Goal: Task Accomplishment & Management: Complete application form

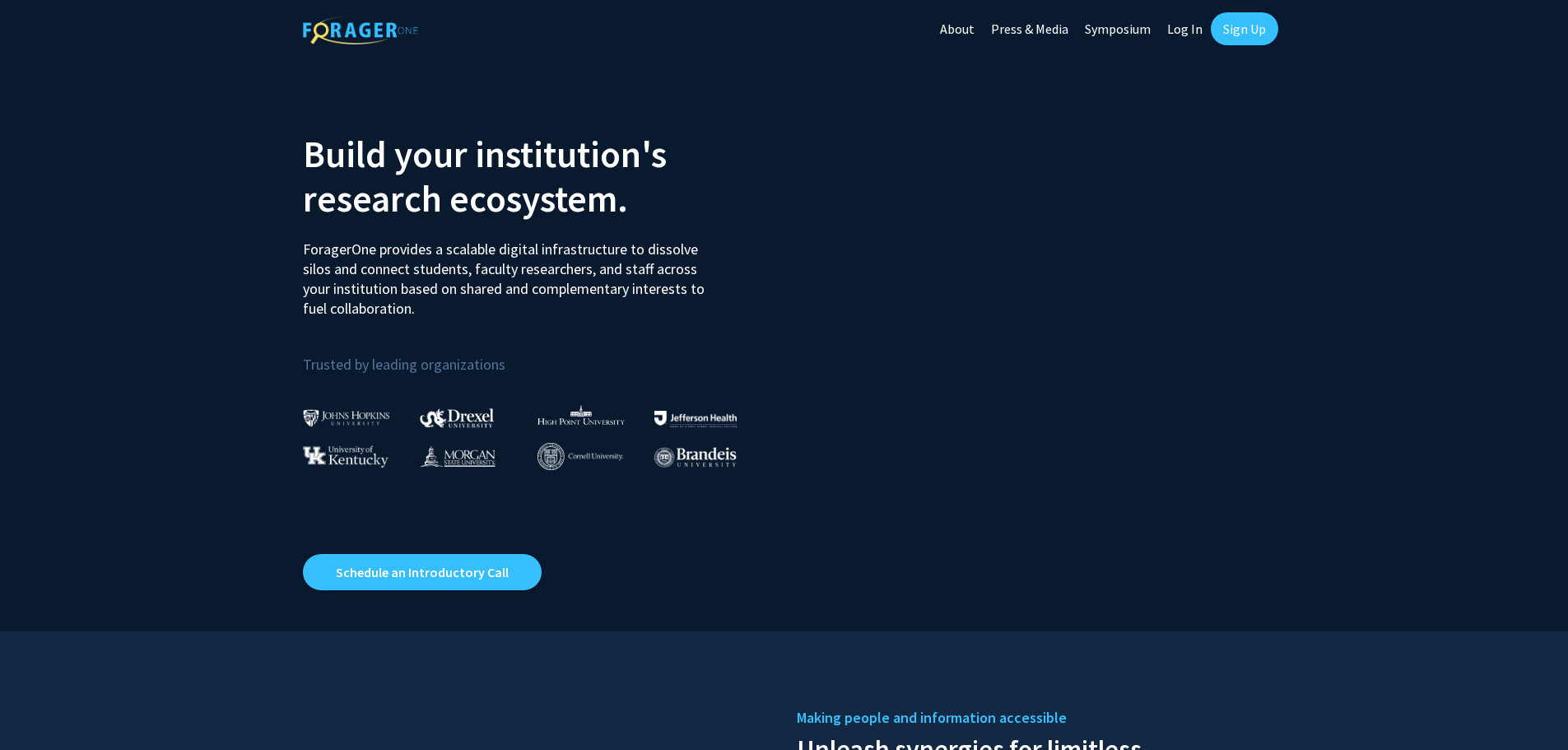
click at [1242, 28] on link "Sign Up" at bounding box center [1244, 28] width 68 height 33
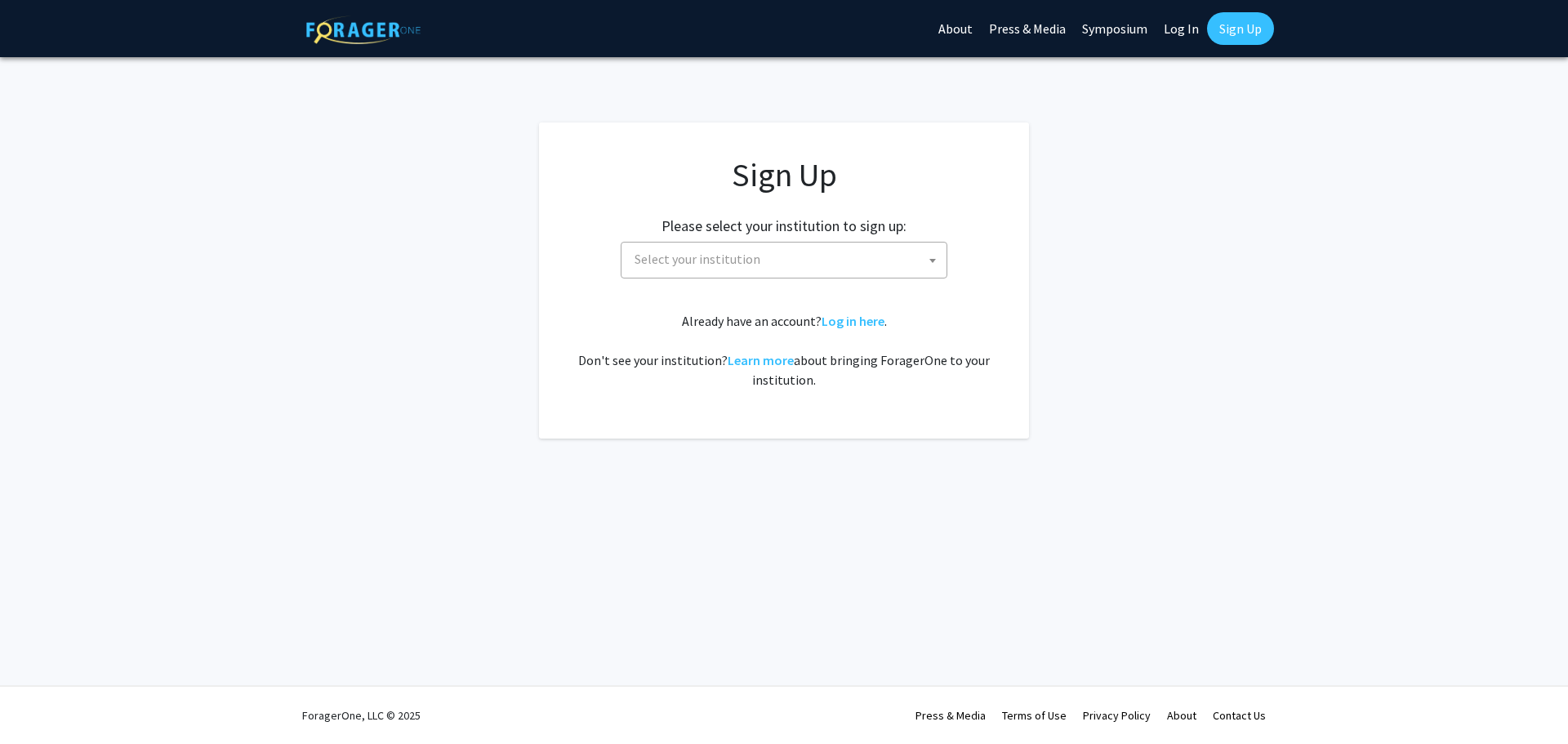
click at [939, 260] on span at bounding box center [932, 260] width 16 height 36
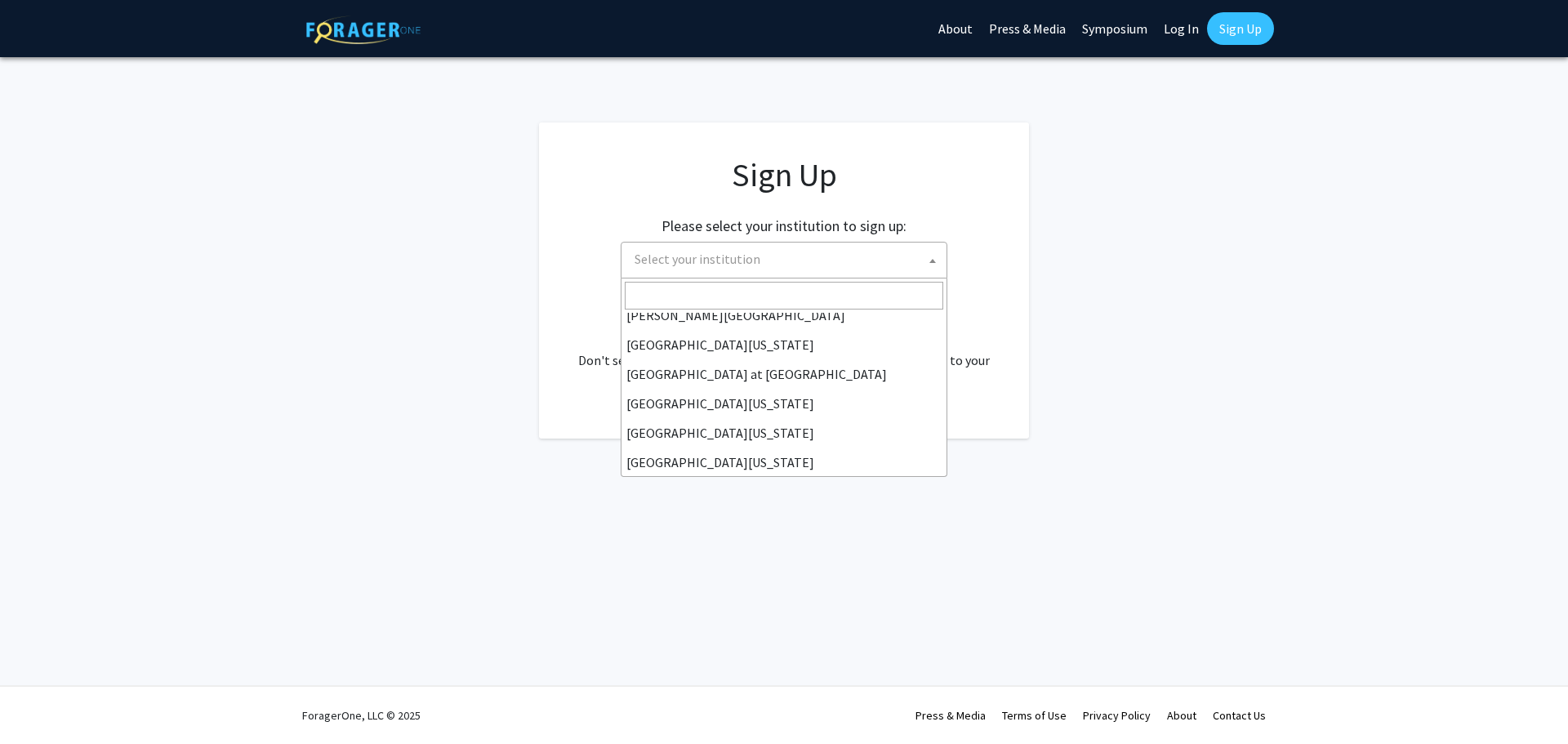
scroll to position [572, 0]
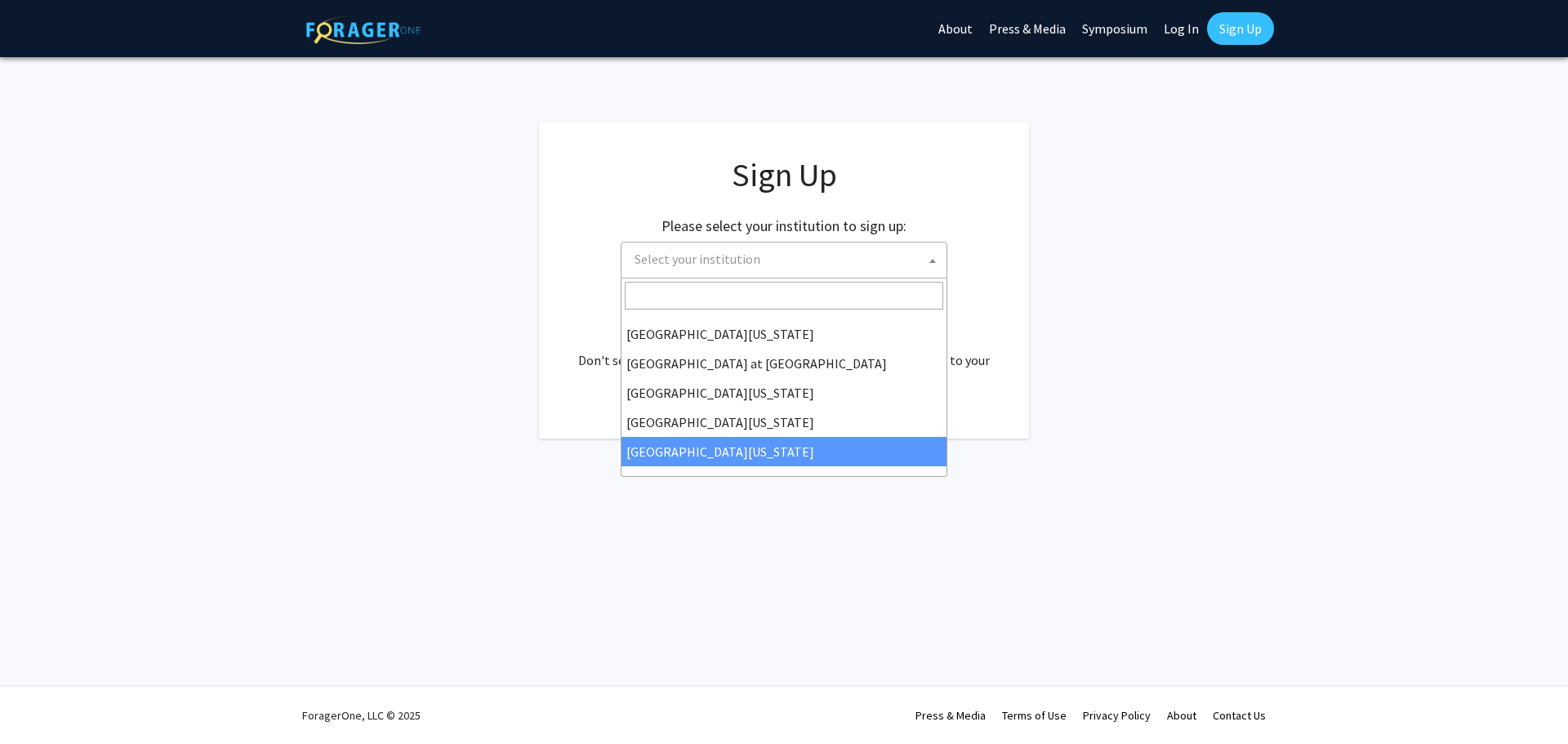
select select "33"
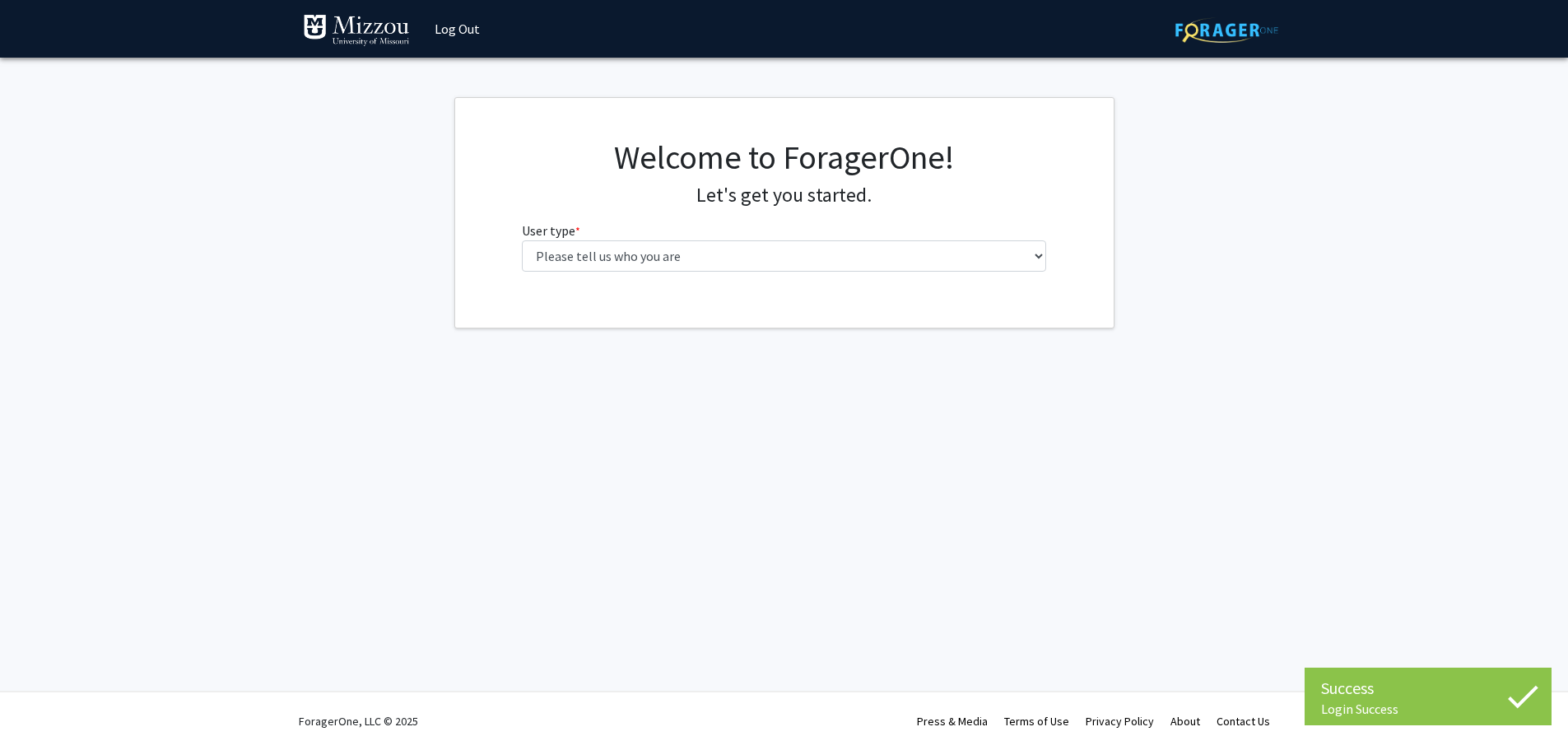
click at [1049, 255] on div "Welcome to ForagerOne! Let's get you started. User type * required Please tell …" at bounding box center [784, 211] width 549 height 147
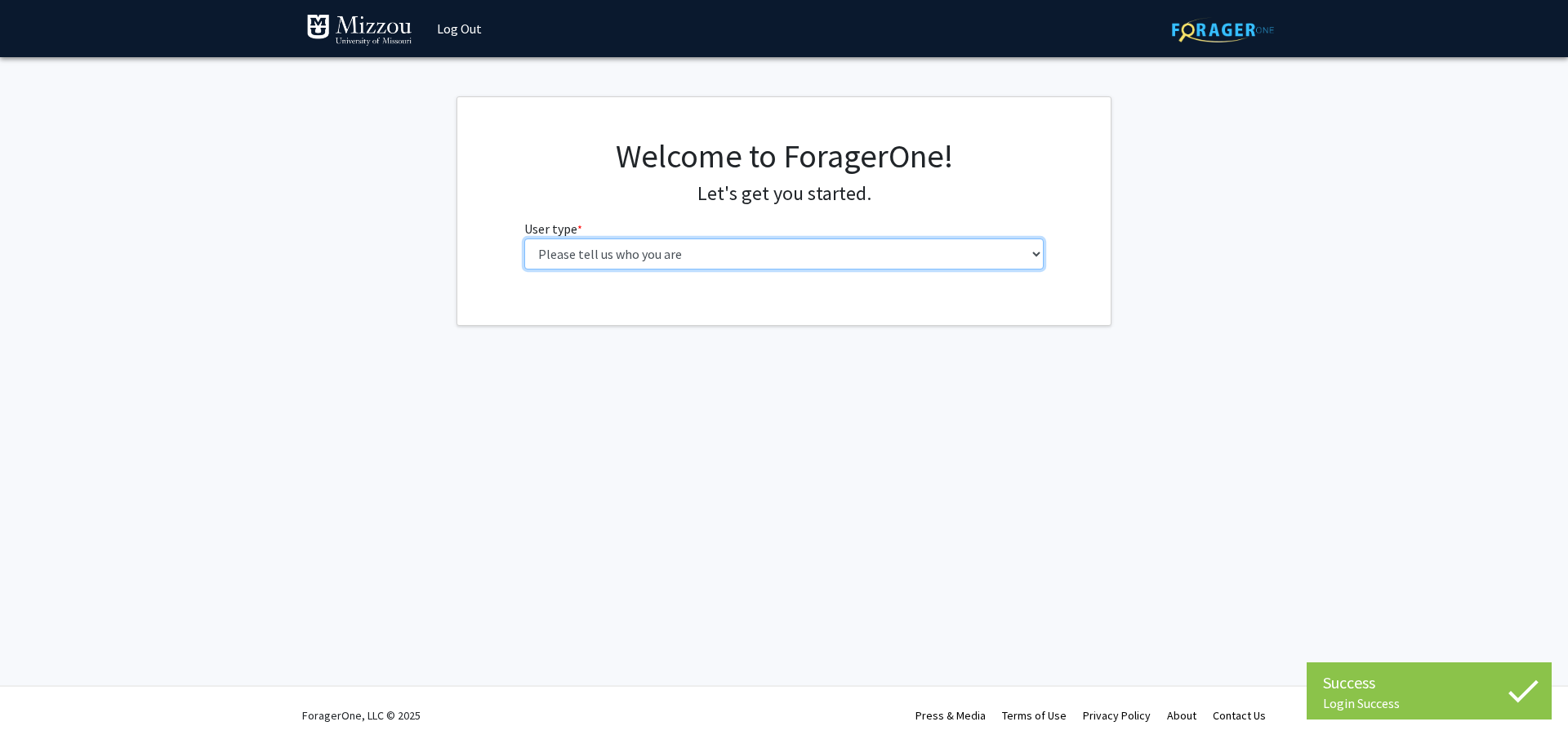
click at [695, 263] on select "Please tell us who you are Undergraduate Student Master's Student Doctoral Cand…" at bounding box center [784, 254] width 520 height 31
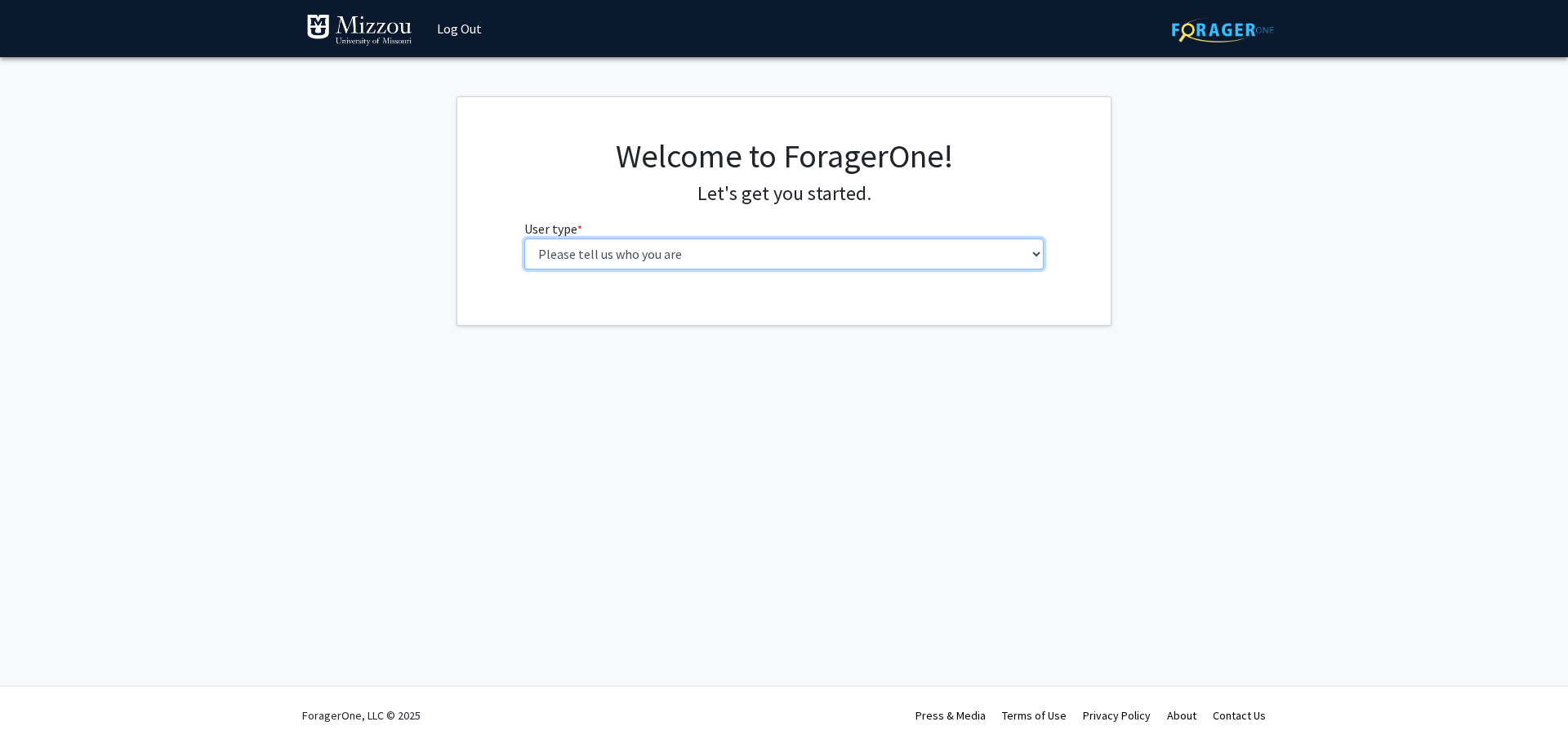
select select "5: faculty"
click at [524, 238] on select "Please tell us who you are Undergraduate Student Master's Student Doctoral Cand…" at bounding box center [784, 254] width 520 height 31
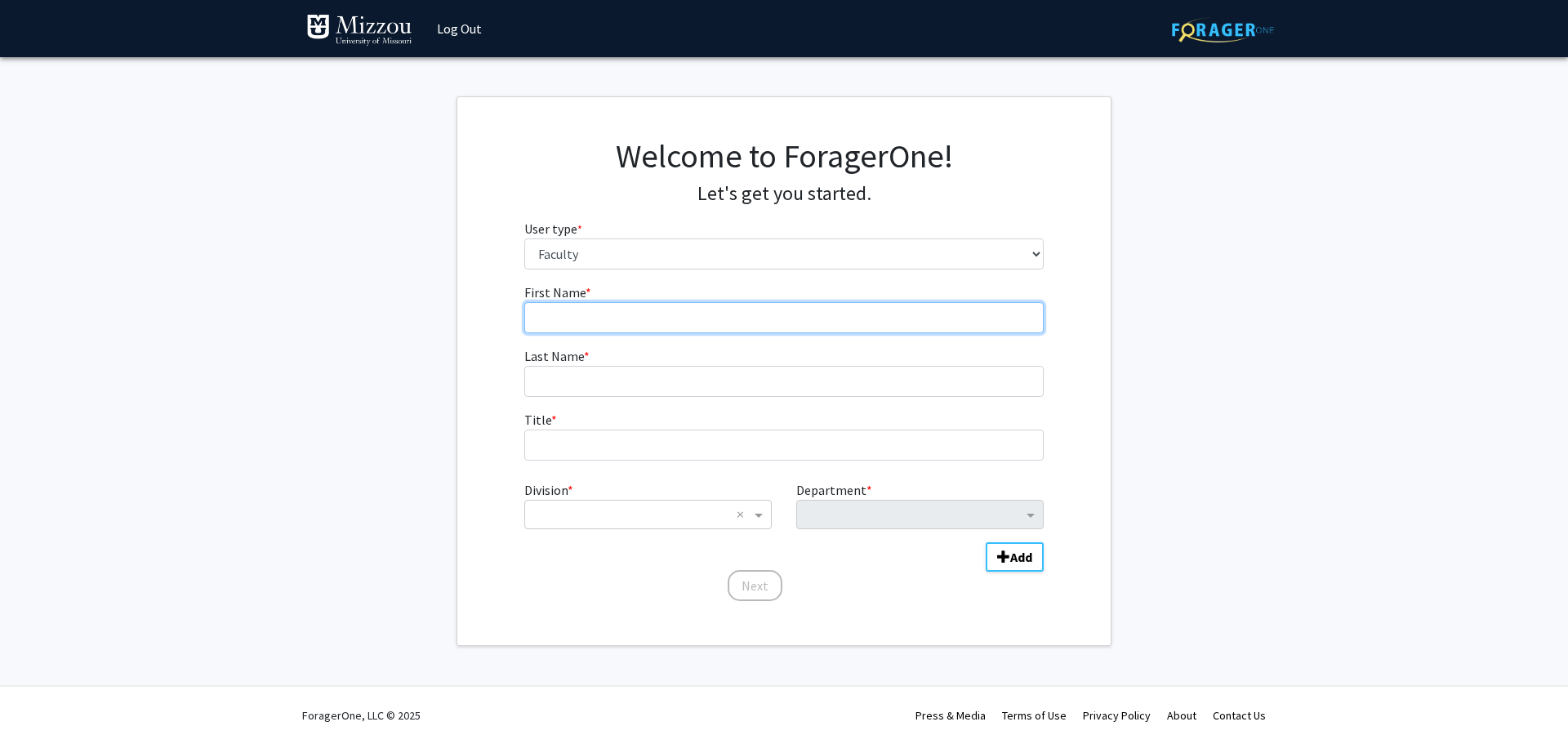
click at [635, 318] on input "First Name * required" at bounding box center [784, 317] width 520 height 31
type input "[PERSON_NAME] ([PERSON_NAME])"
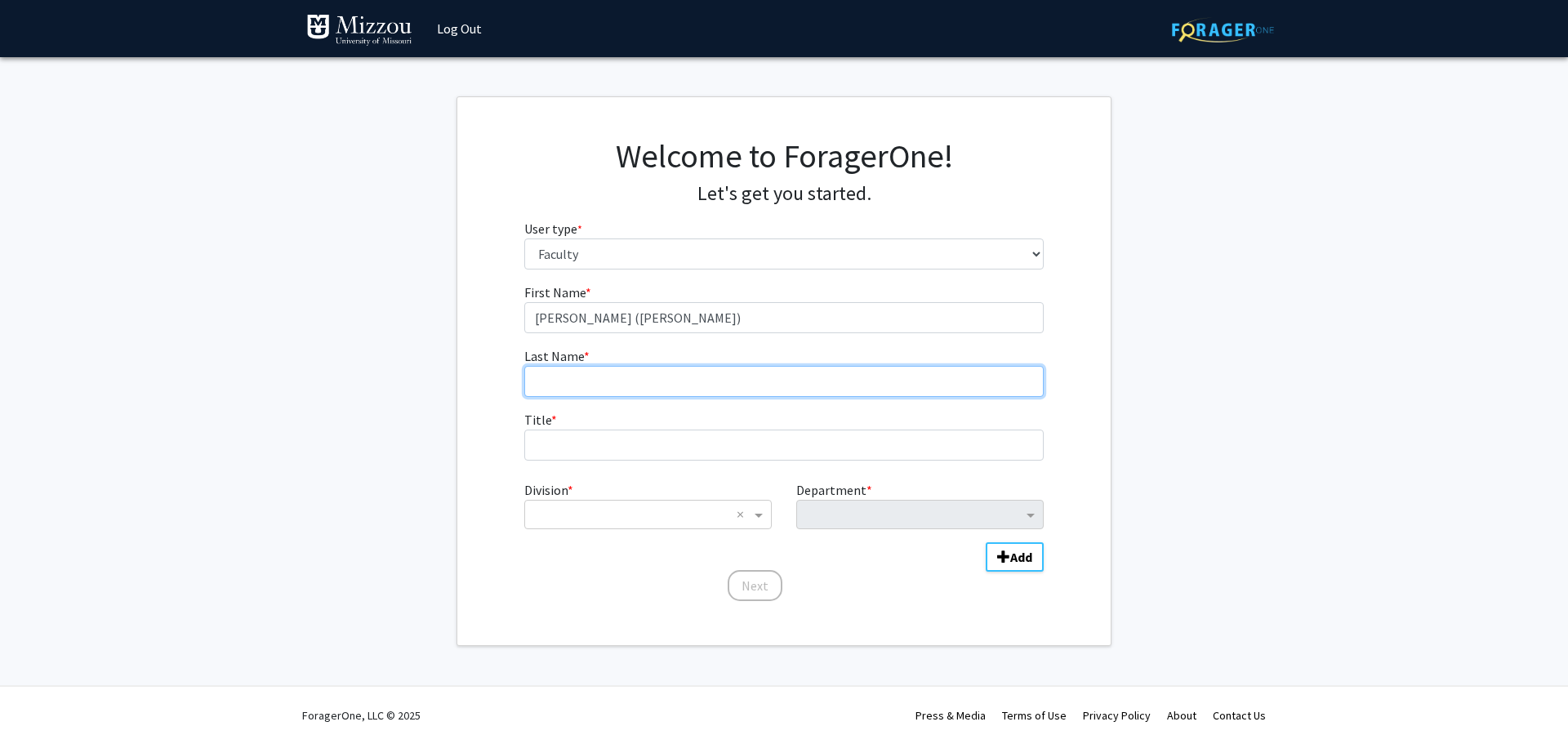
click at [630, 372] on input "Last Name * required" at bounding box center [784, 381] width 520 height 31
type input "s"
type input "[PERSON_NAME]"
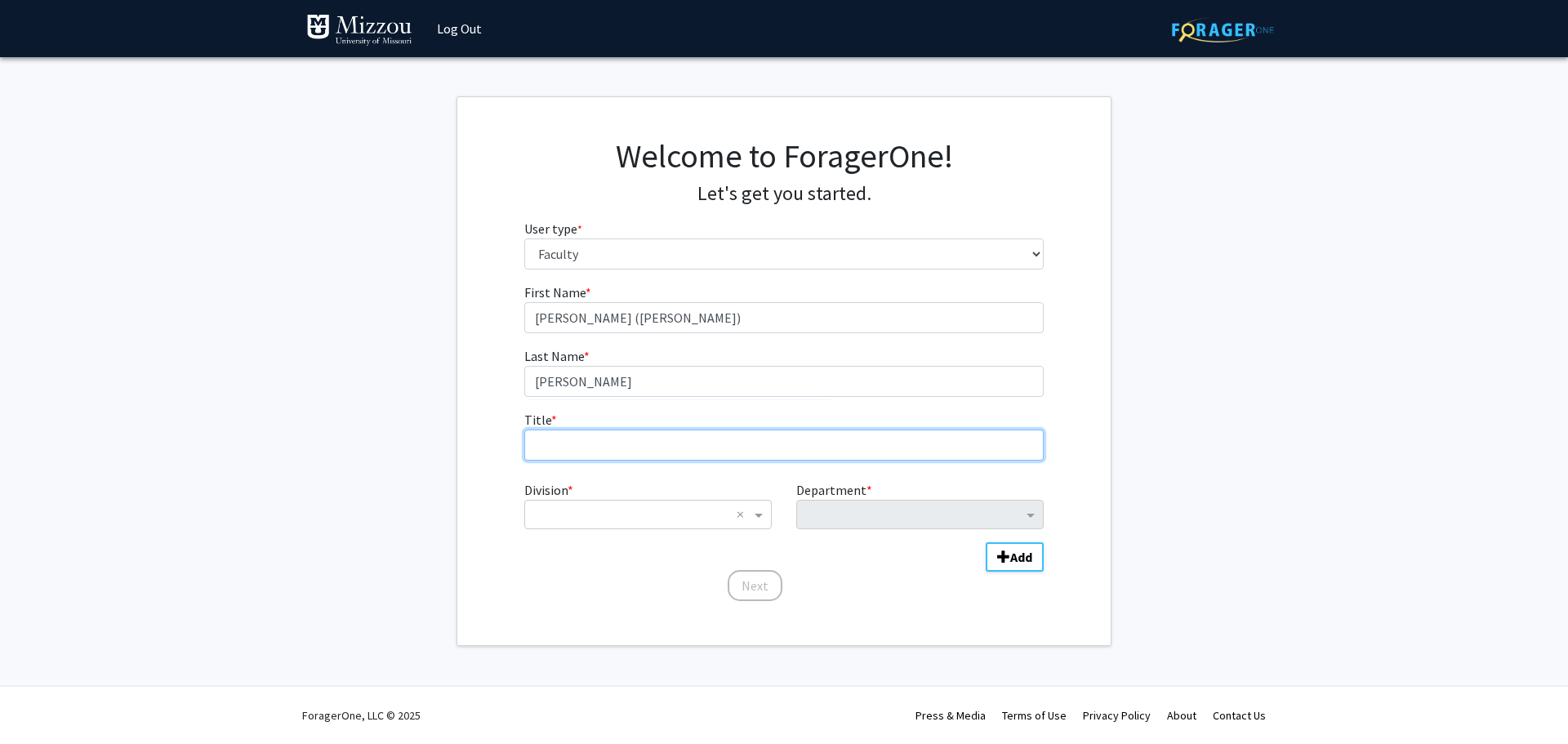
type input "A"
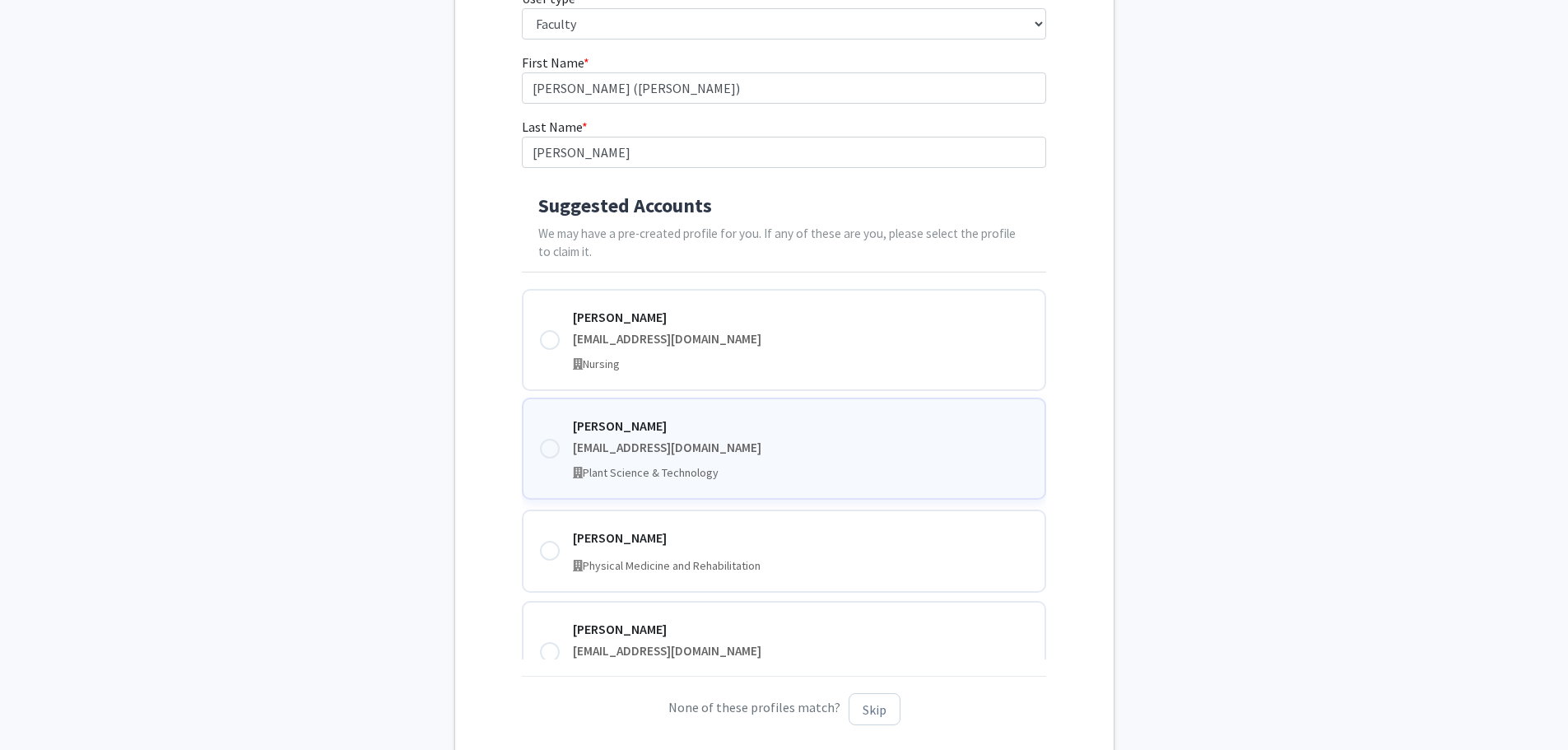
scroll to position [247, 0]
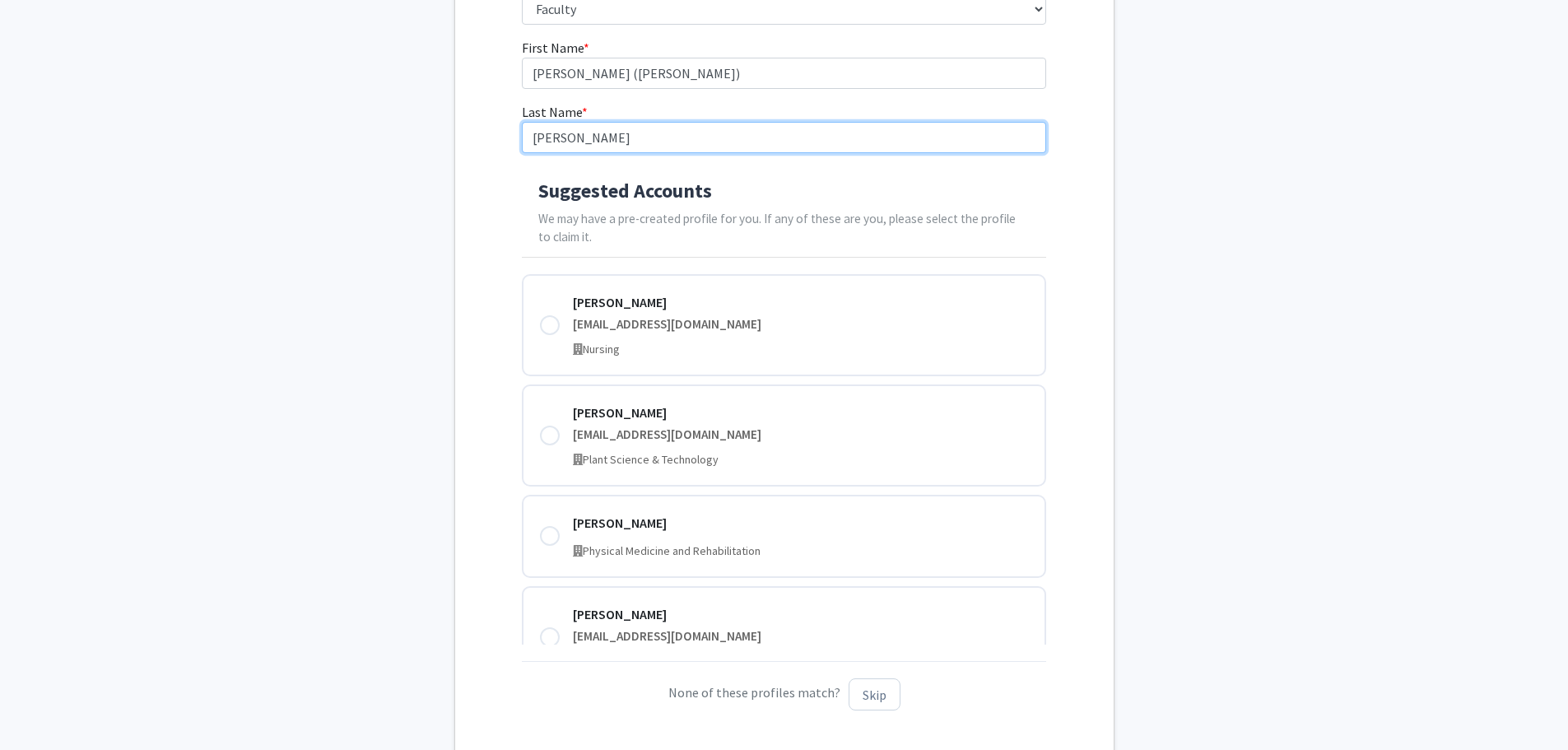
click at [602, 140] on input "Smith" at bounding box center [783, 137] width 524 height 32
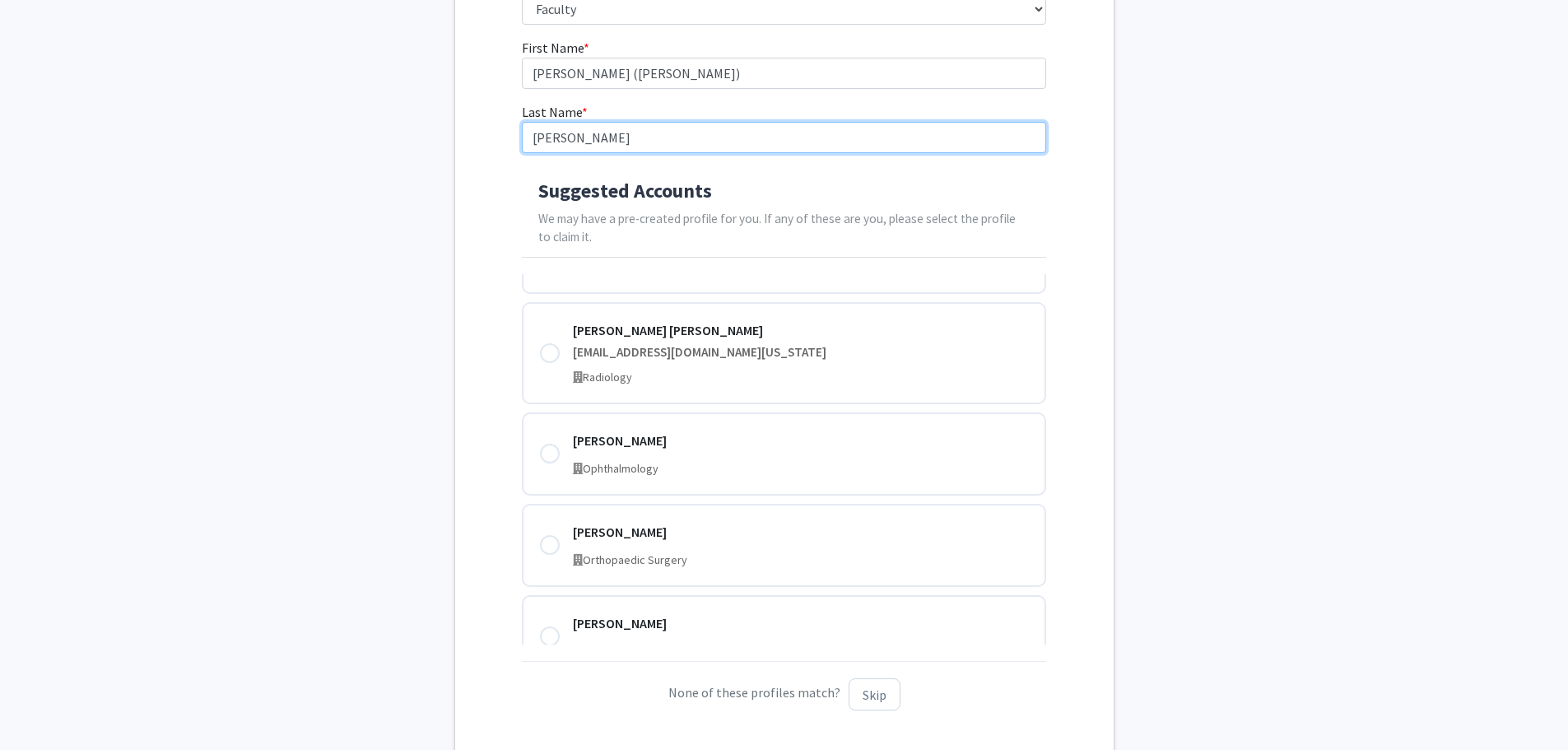
scroll to position [1199, 0]
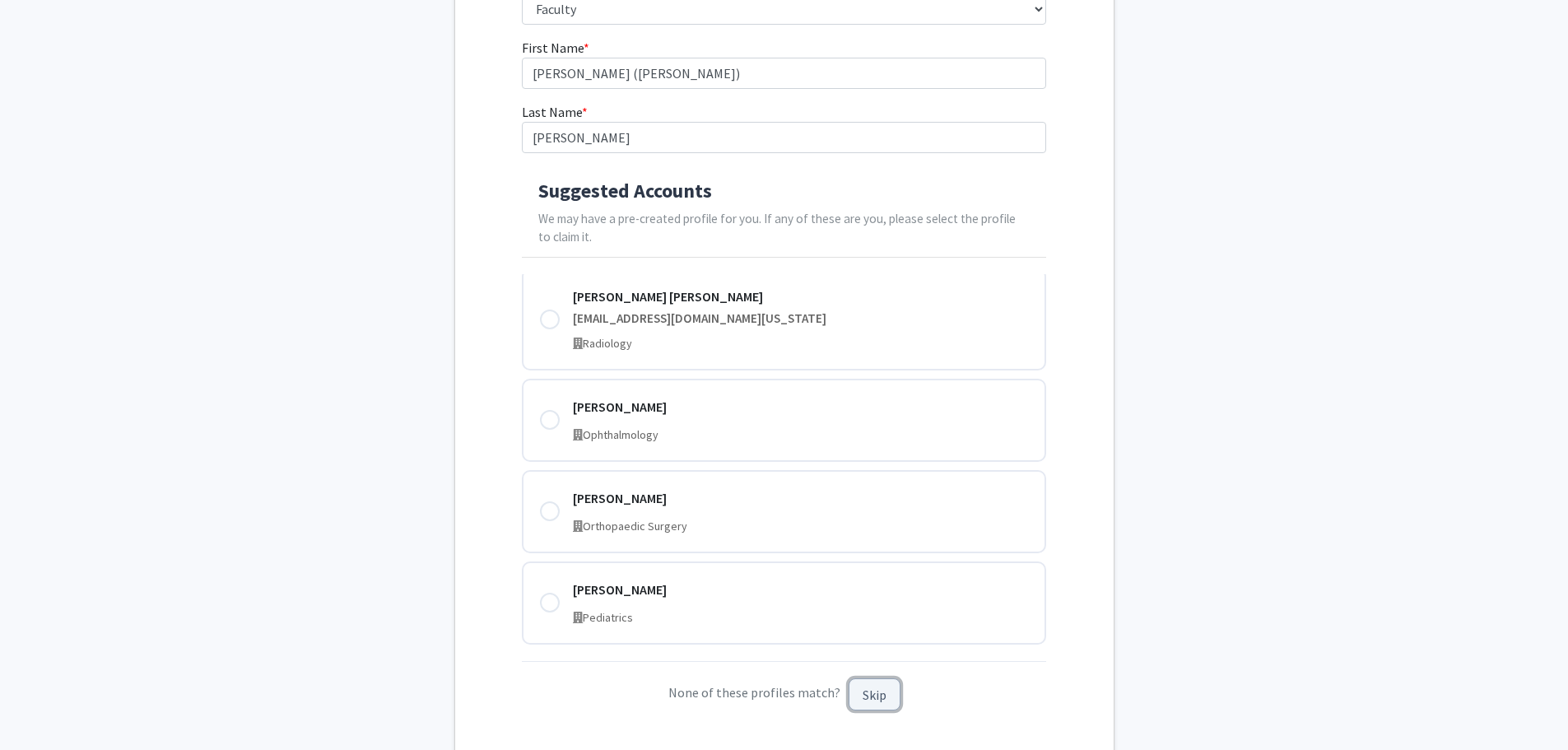
click at [893, 694] on button "Skip" at bounding box center [875, 694] width 52 height 32
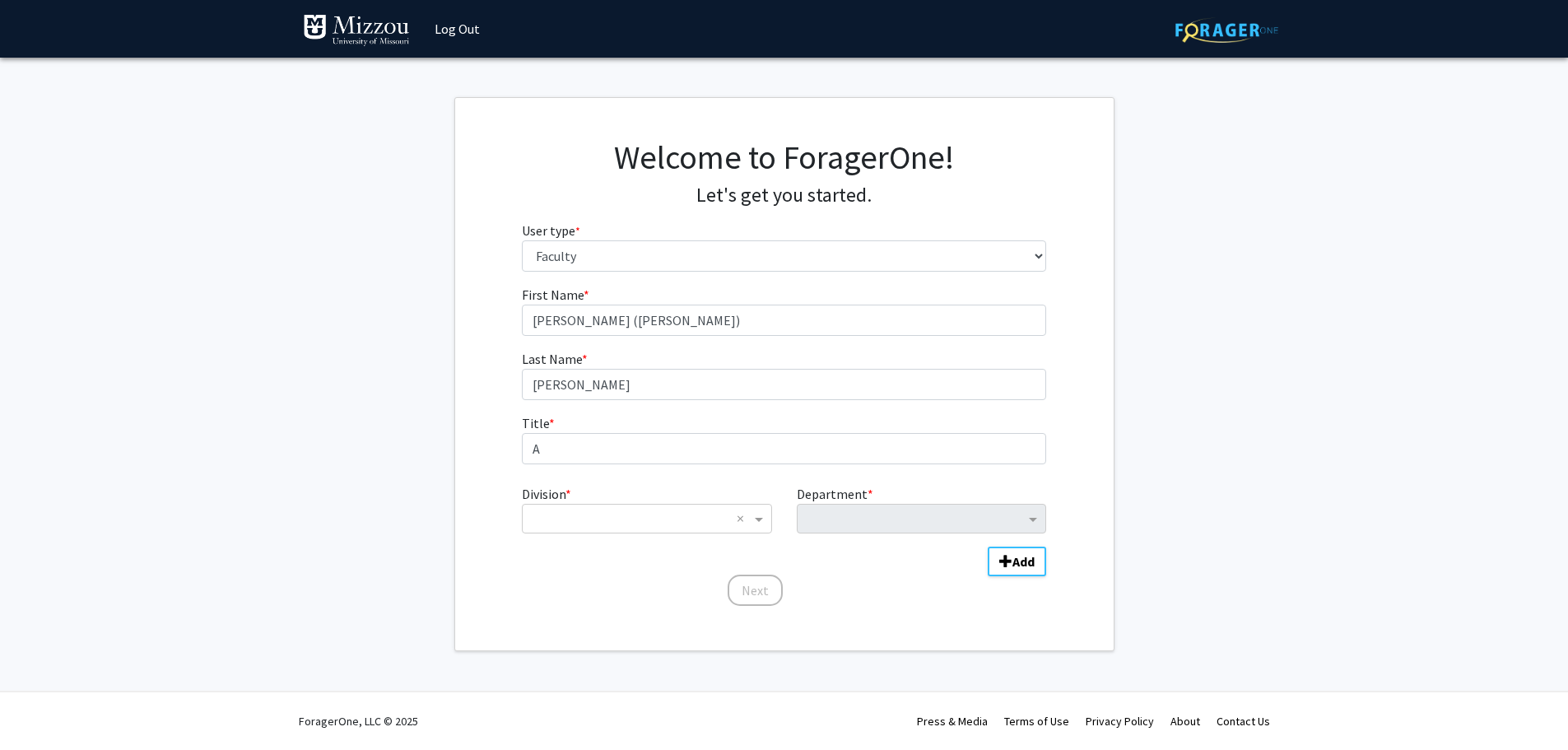
scroll to position [0, 0]
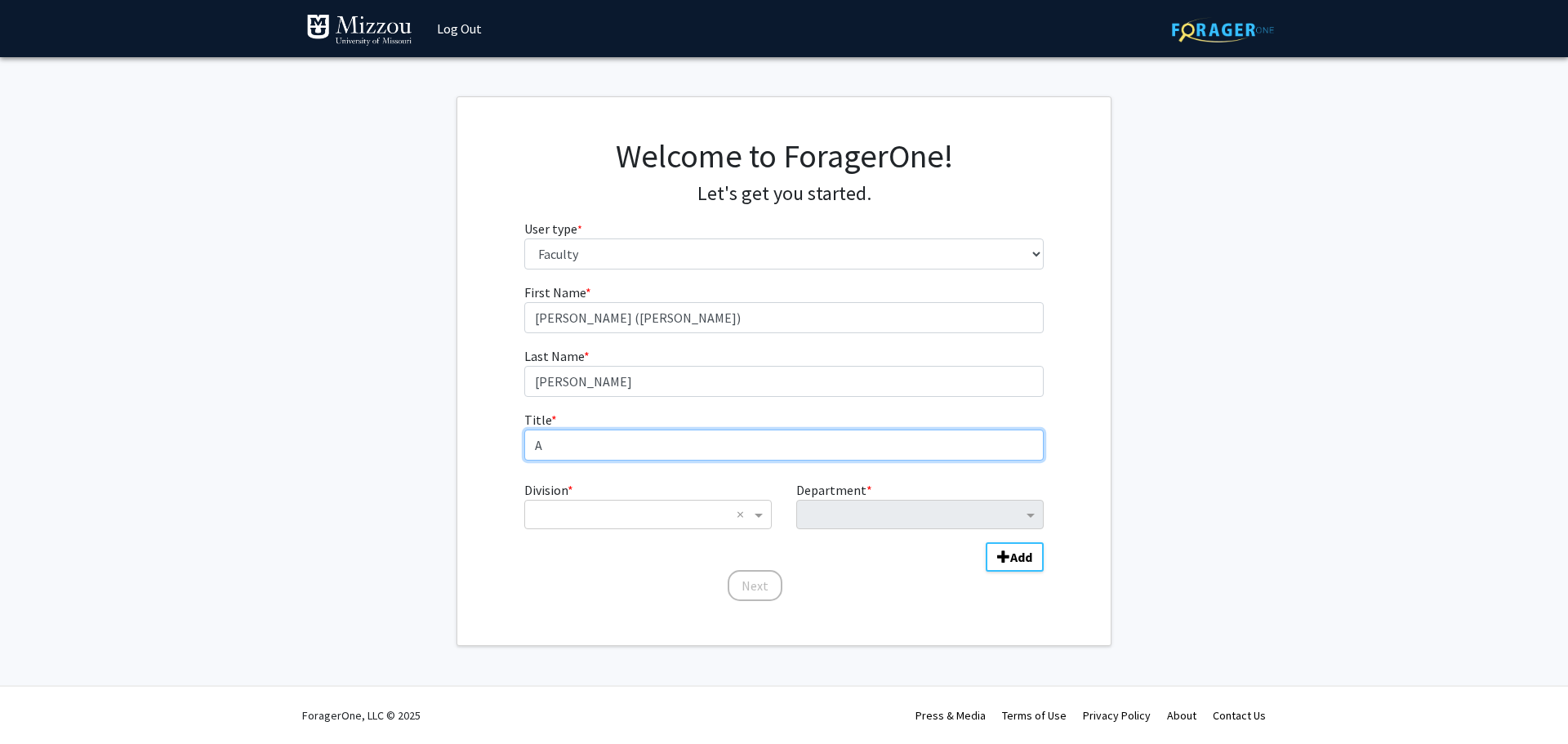
click at [565, 443] on input "A" at bounding box center [784, 445] width 520 height 31
type input "Assistant Extension Professor"
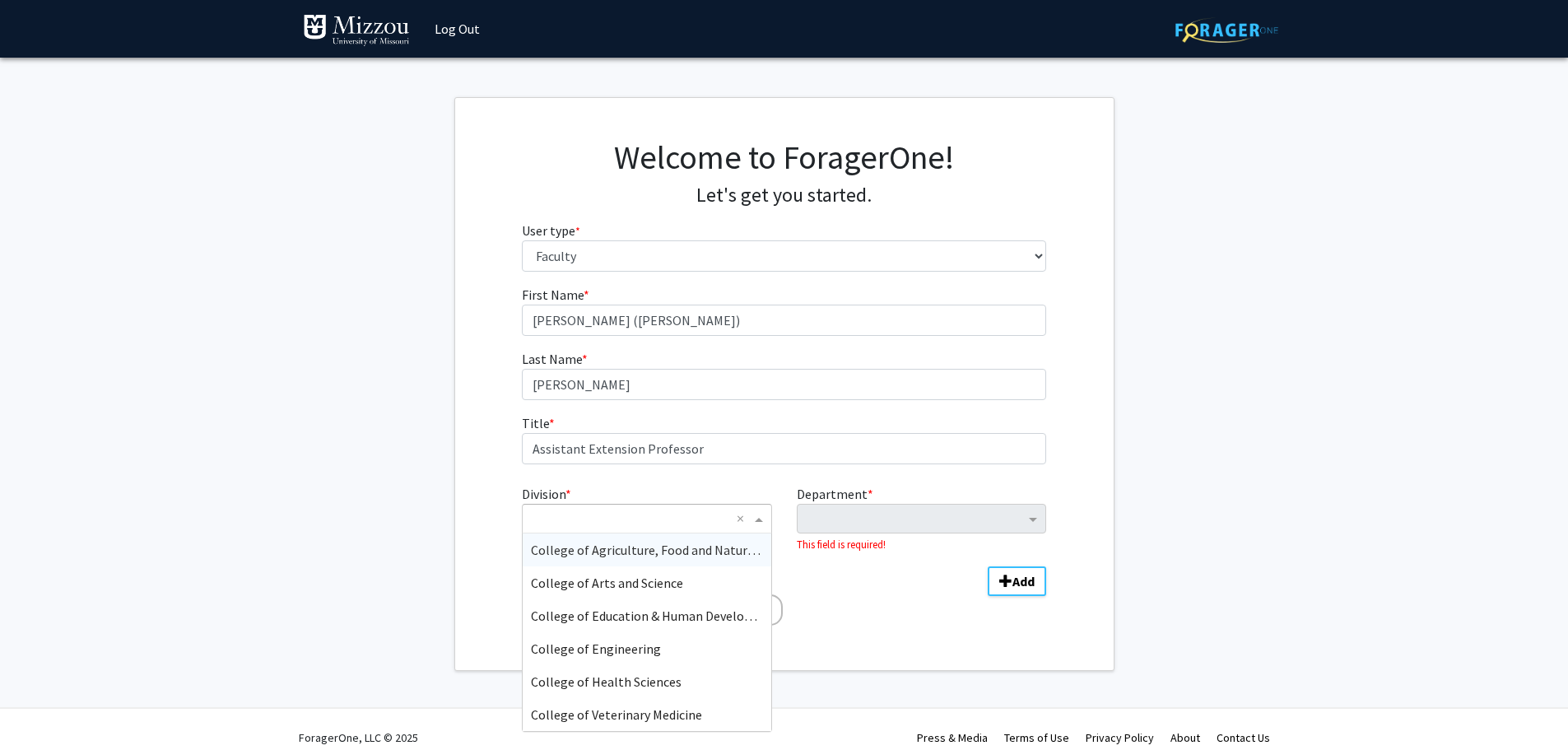
click at [762, 519] on span "Division" at bounding box center [761, 518] width 21 height 20
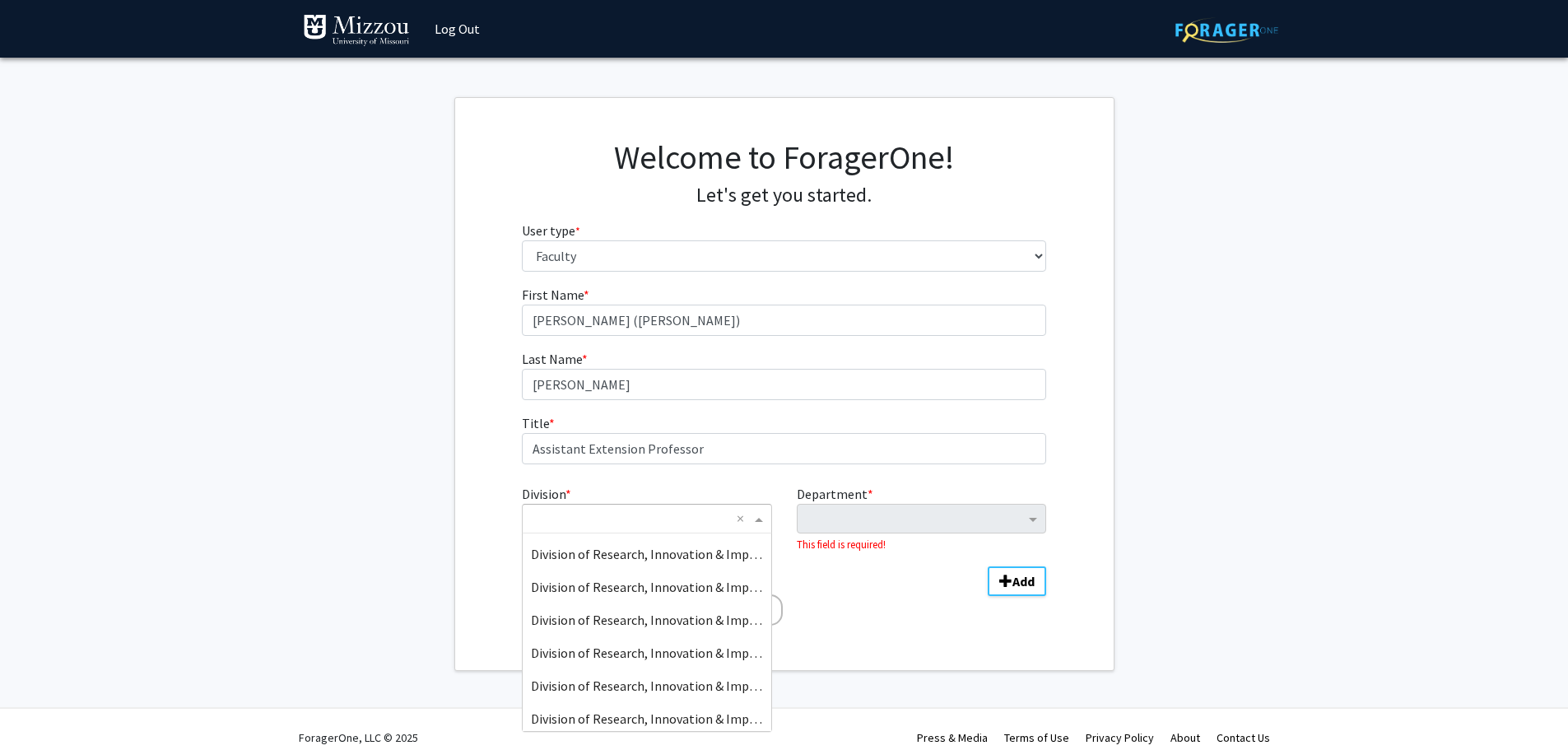
scroll to position [66, 0]
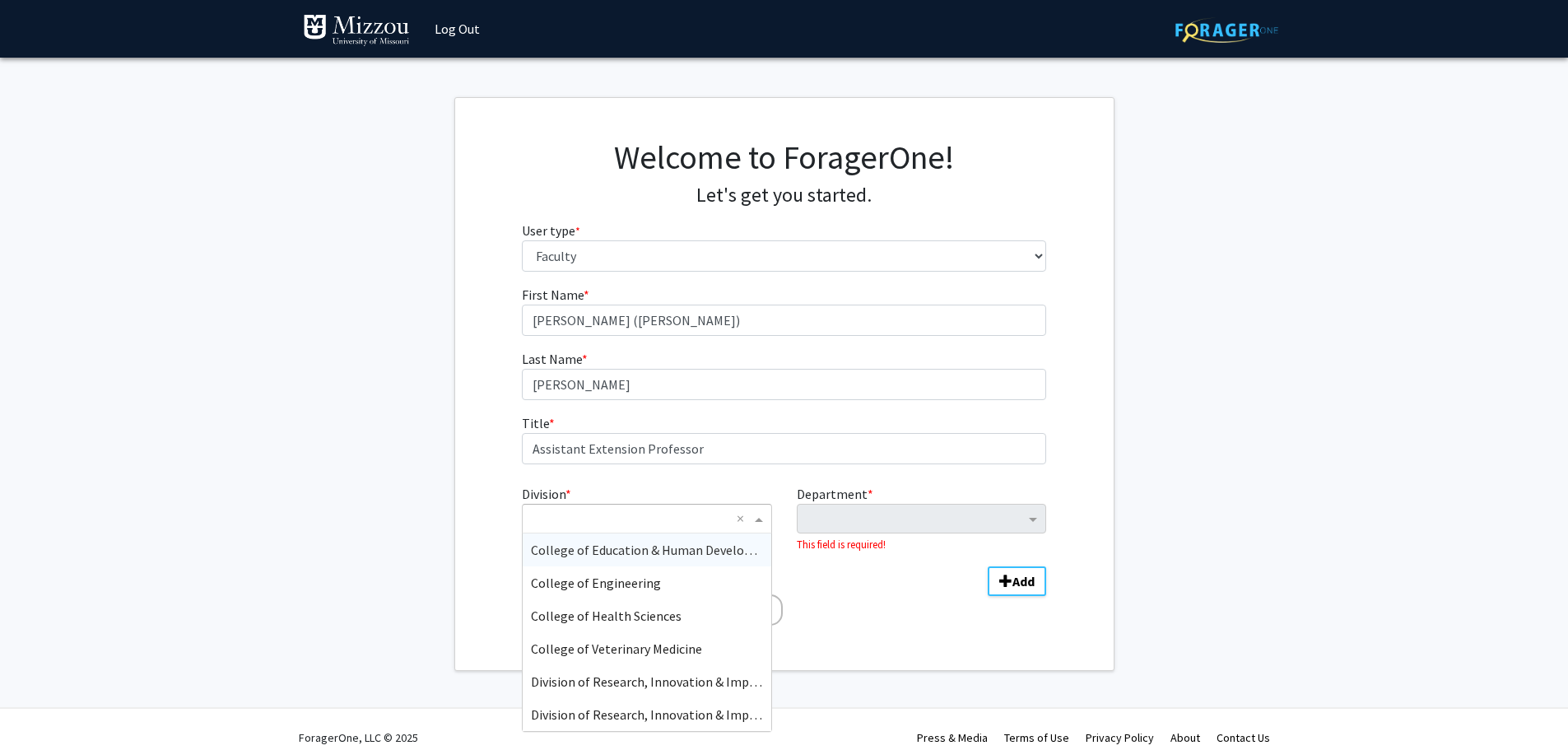
click at [689, 555] on span "College of Education & Human Development" at bounding box center [657, 549] width 252 height 16
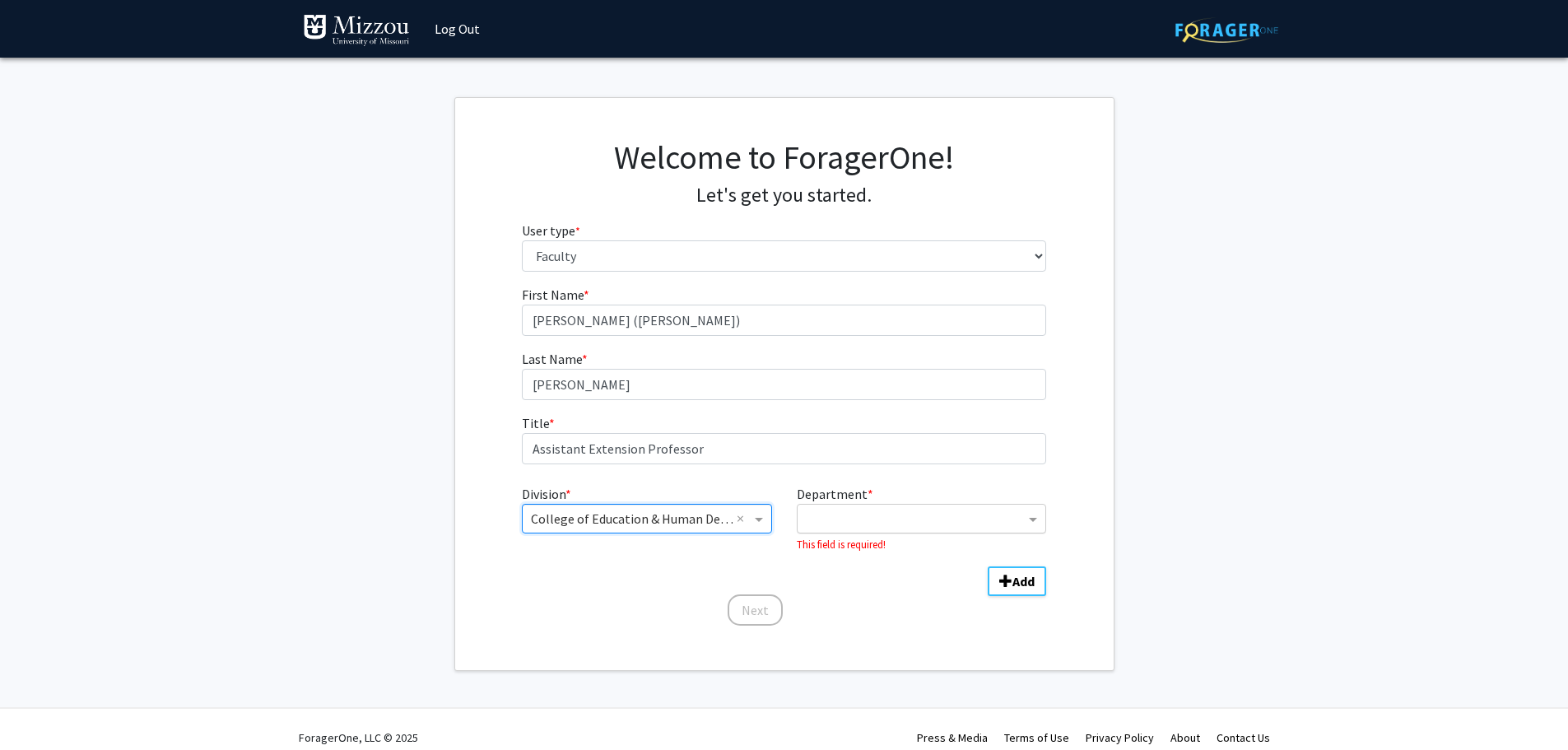
click at [893, 510] on input "Department" at bounding box center [916, 519] width 219 height 20
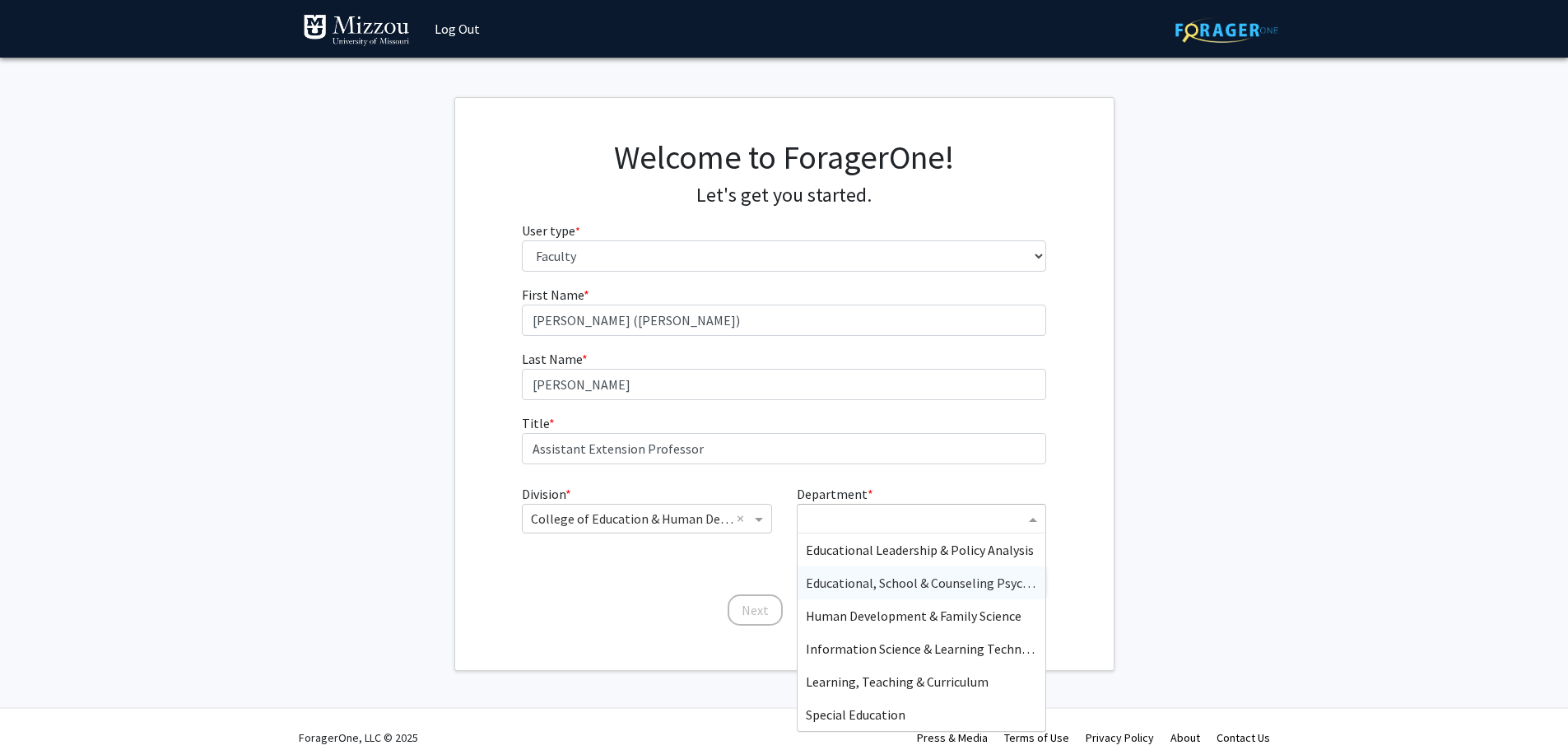
scroll to position [16, 0]
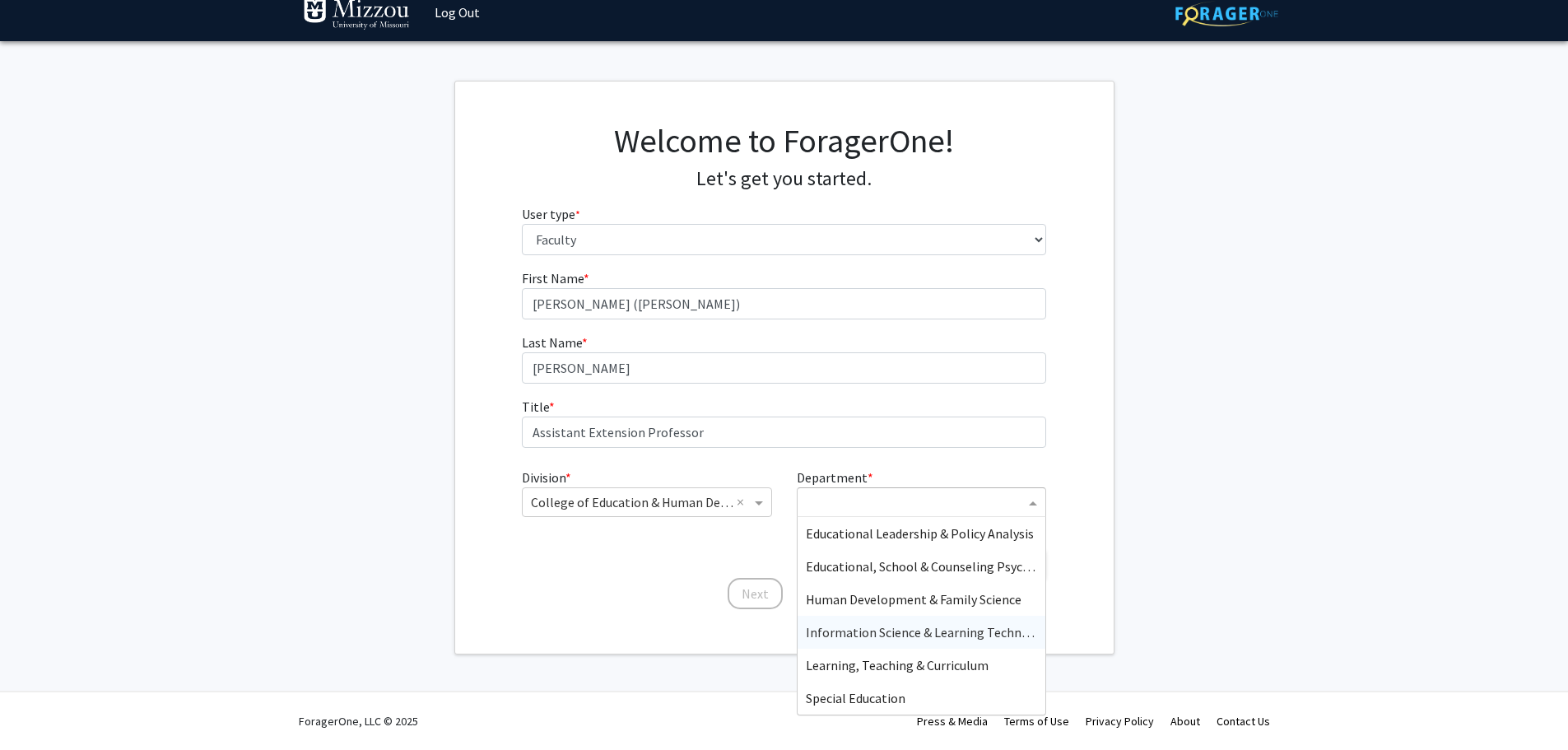
click at [872, 633] on span "Information Science & Learning Technologies" at bounding box center [934, 632] width 257 height 16
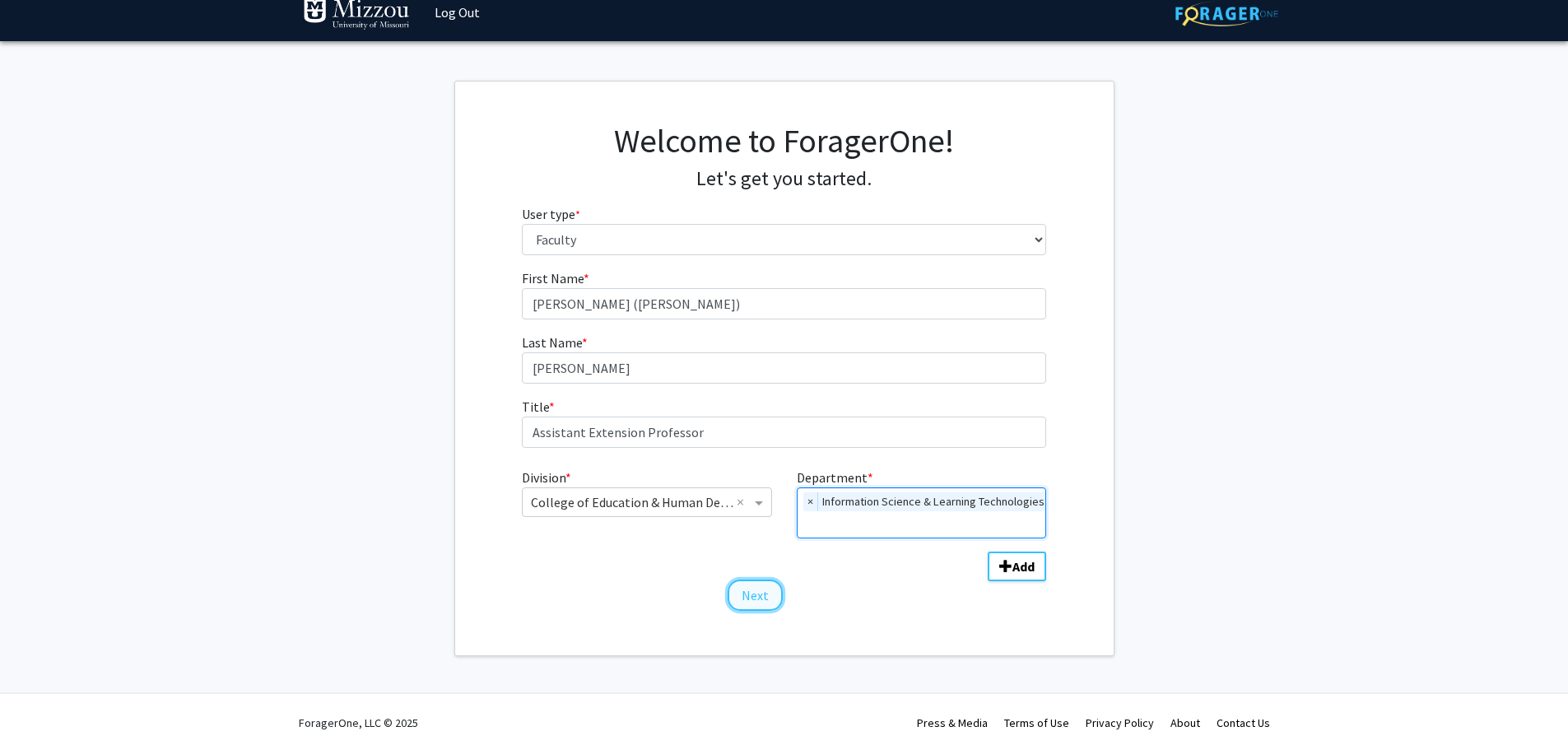
click at [745, 596] on button "Next" at bounding box center [755, 595] width 56 height 32
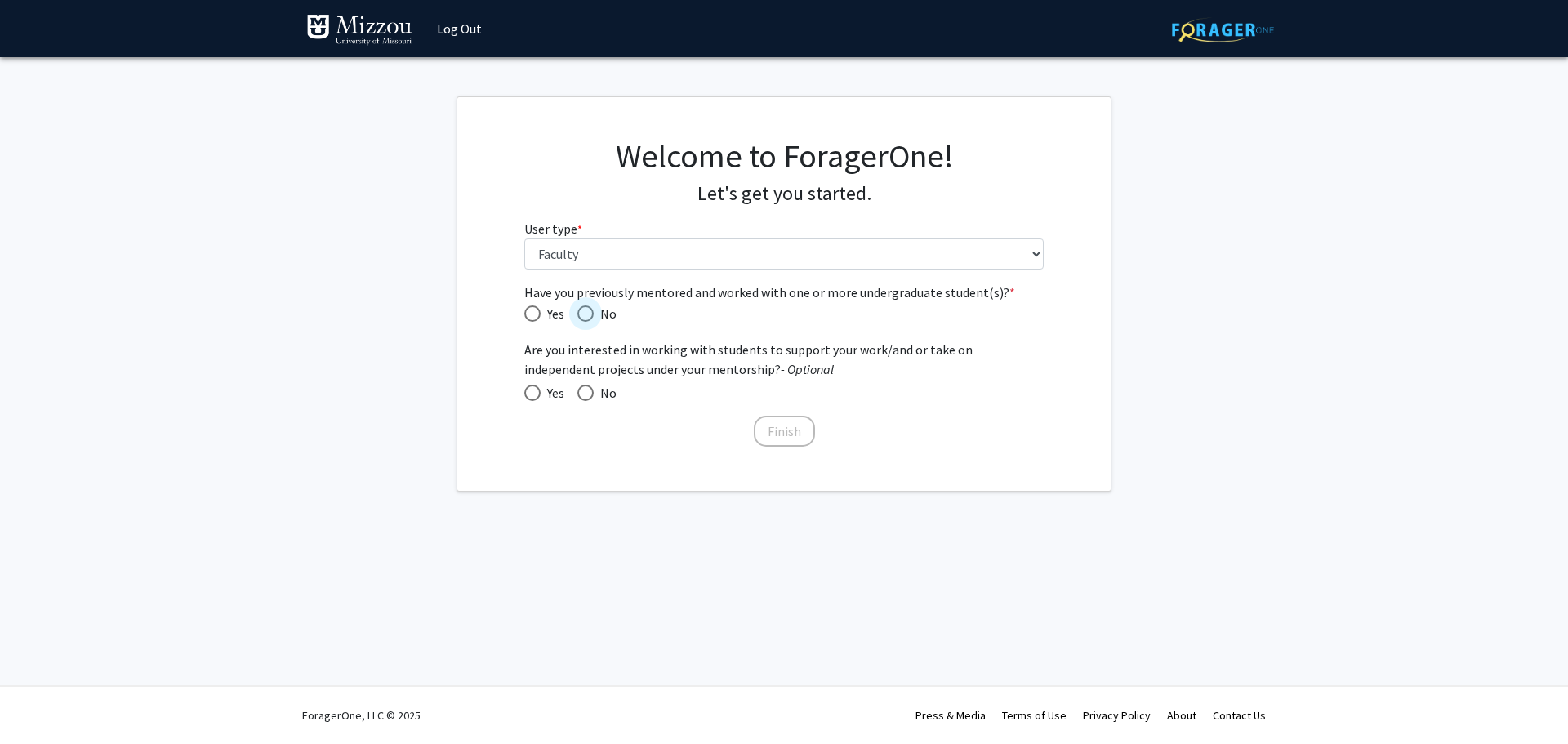
click at [580, 320] on span "Have you previously mentored and worked with one or more undergraduate student(…" at bounding box center [585, 313] width 16 height 16
click at [580, 320] on input "No" at bounding box center [585, 313] width 16 height 16
radio input "true"
click at [585, 396] on span at bounding box center [585, 392] width 16 height 16
click at [585, 396] on input "No" at bounding box center [585, 392] width 16 height 16
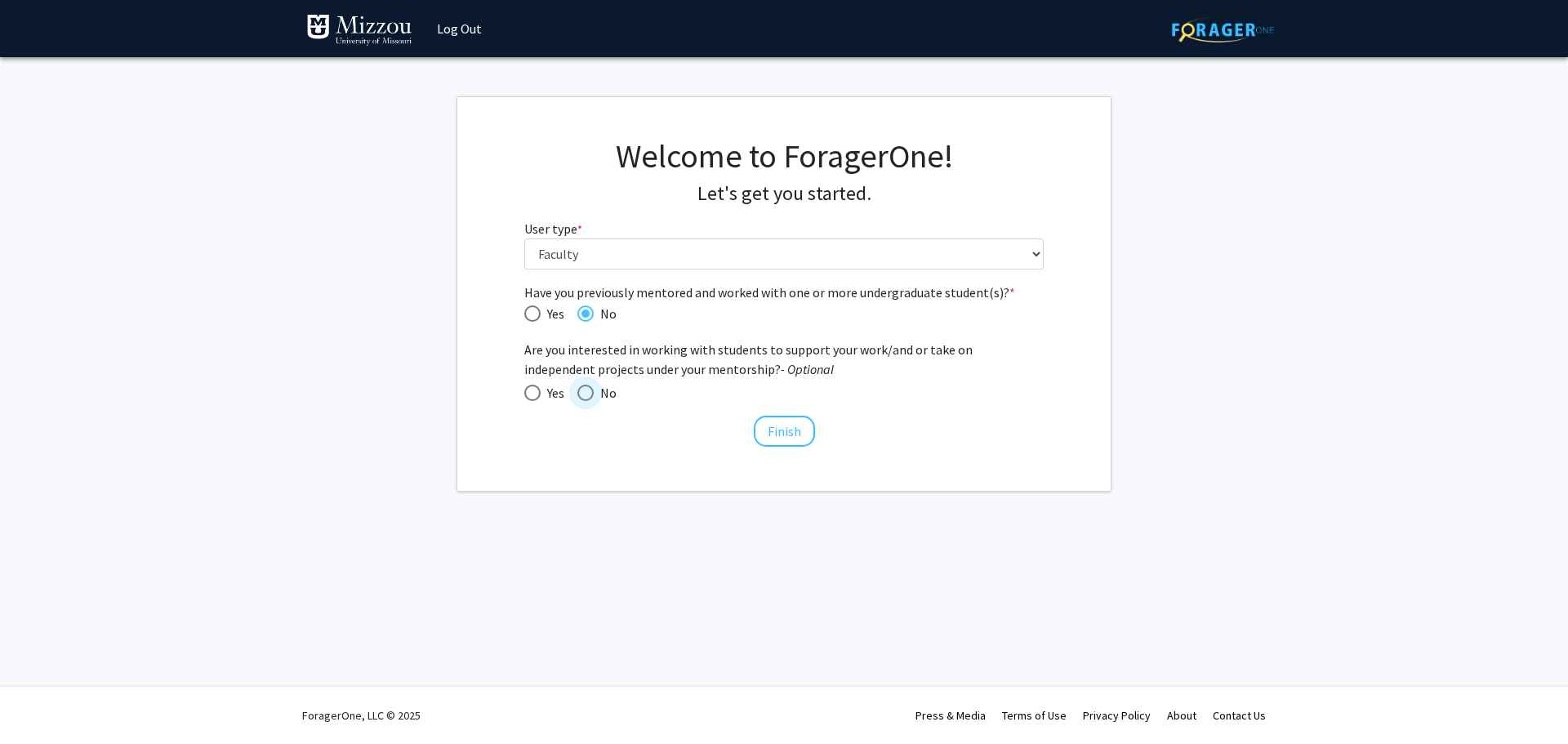
radio input "true"
click at [530, 317] on span "Have you previously mentored and worked with one or more undergraduate student(…" at bounding box center [532, 313] width 16 height 16
click at [530, 317] on input "Yes" at bounding box center [532, 313] width 16 height 16
radio input "true"
click at [591, 314] on span "Have you previously mentored and worked with one or more undergraduate student(…" at bounding box center [585, 313] width 16 height 16
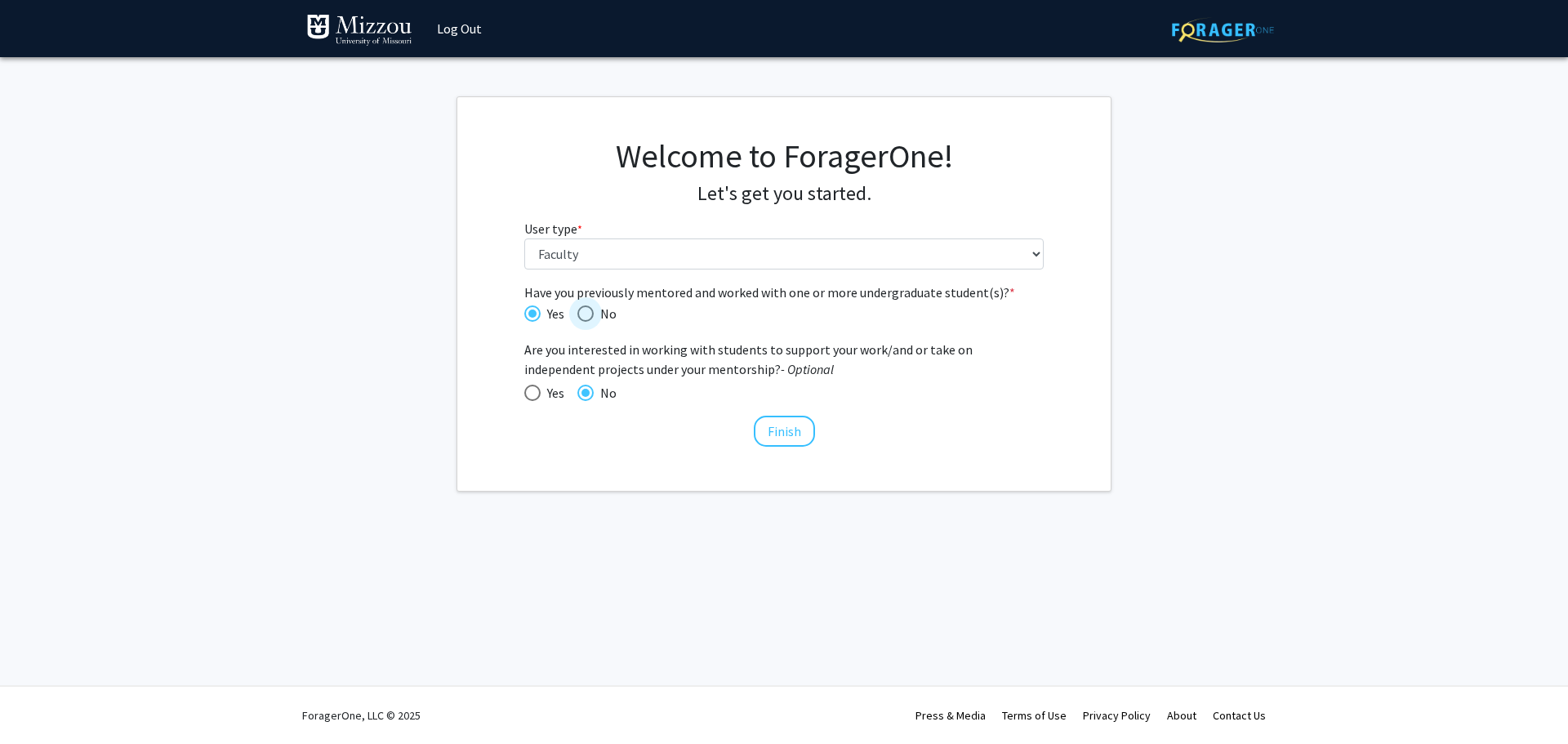
click at [591, 314] on input "No" at bounding box center [585, 313] width 16 height 16
radio input "true"
click at [792, 440] on button "Finish" at bounding box center [785, 431] width 61 height 31
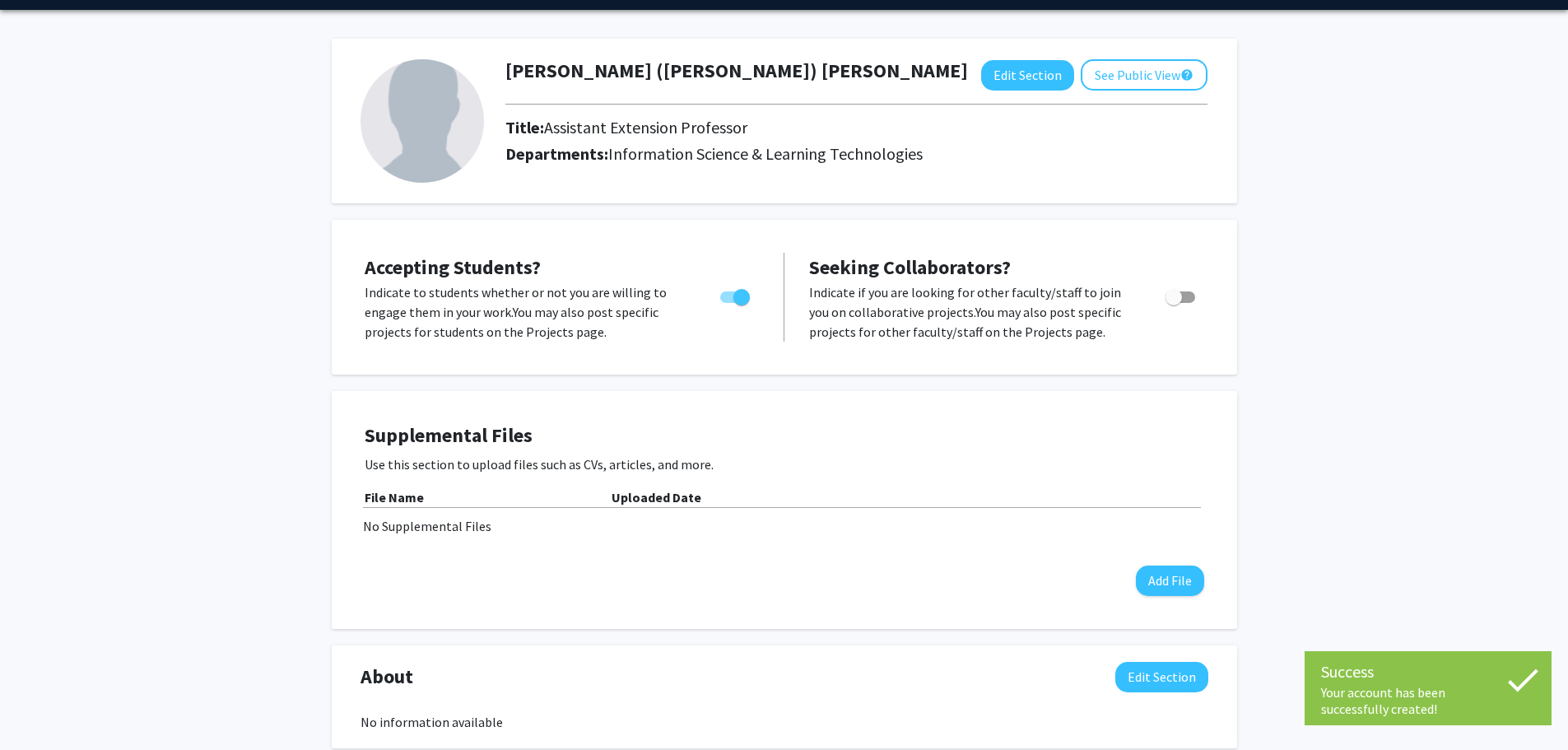
scroll to position [82, 0]
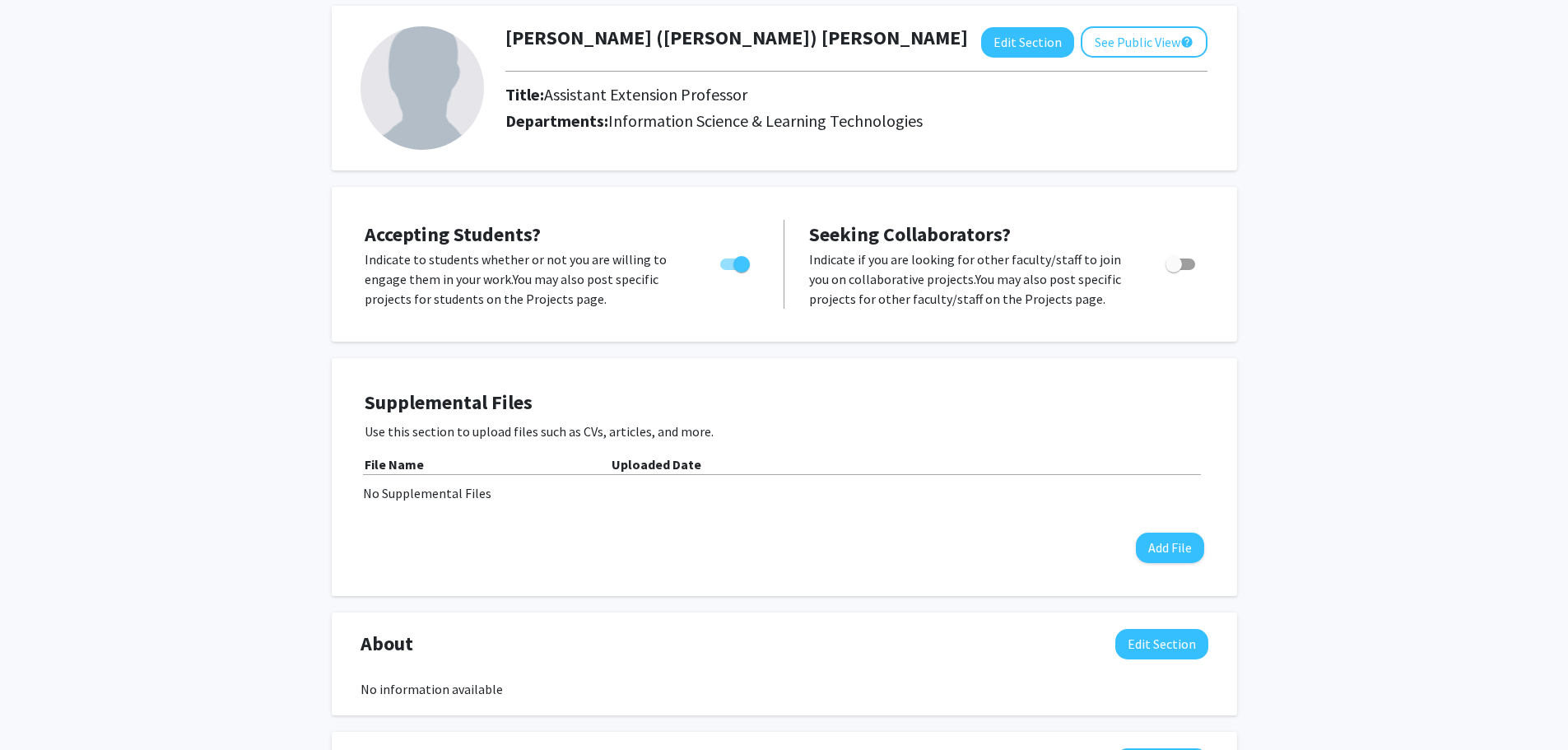
click at [728, 266] on span "Toggle" at bounding box center [734, 263] width 30 height 11
click at [728, 270] on input "Would you like to permit student requests?" at bounding box center [728, 270] width 1 height 1
checkbox input "false"
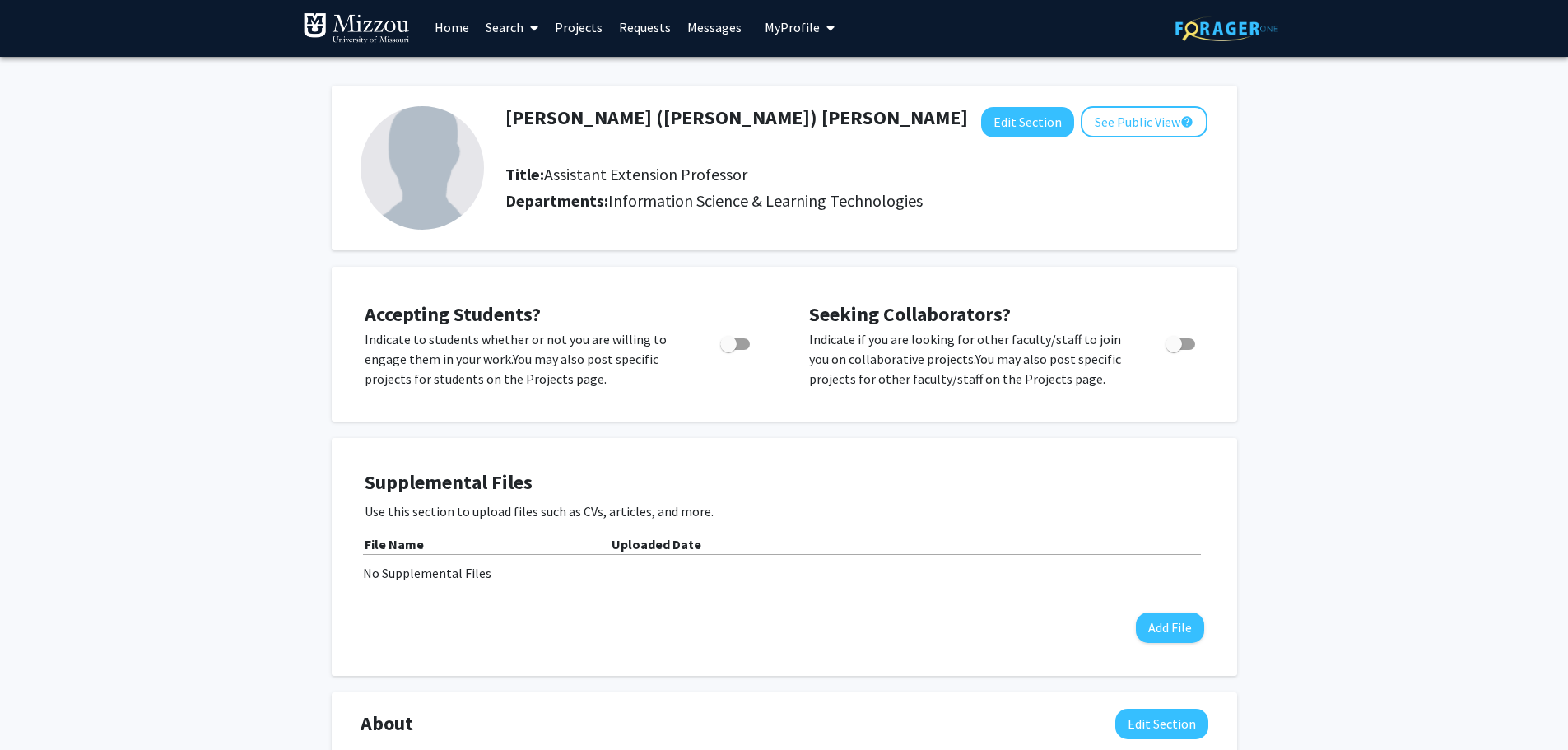
scroll to position [0, 0]
